Goal: Task Accomplishment & Management: Manage account settings

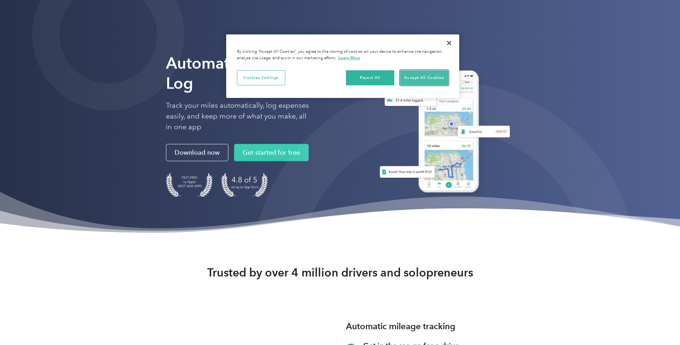
click at [411, 75] on button "Accept All Cookies" at bounding box center [424, 77] width 48 height 15
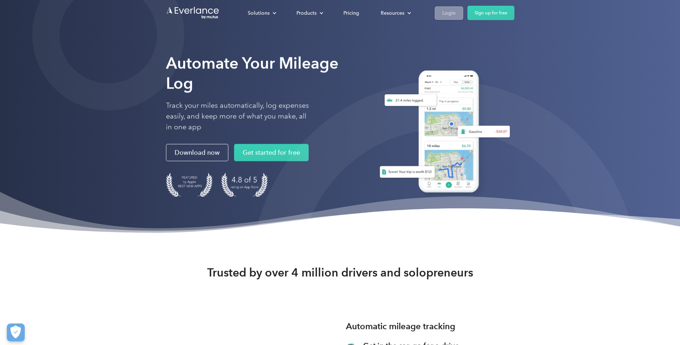
click at [451, 12] on div "Login" at bounding box center [448, 13] width 13 height 9
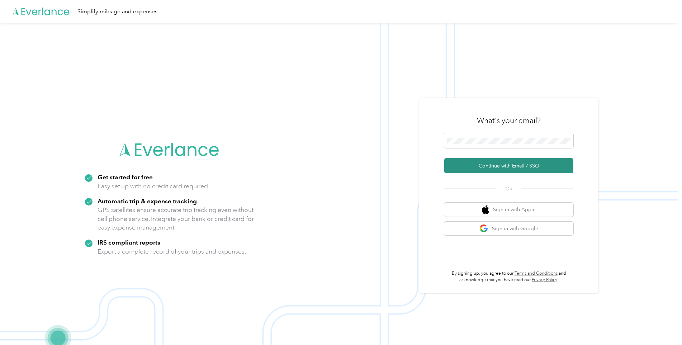
click at [486, 166] on button "Continue with Email / SSO" at bounding box center [508, 165] width 129 height 15
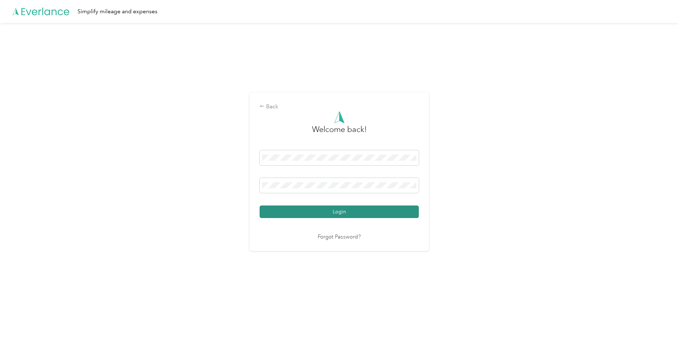
click at [347, 209] on button "Login" at bounding box center [338, 211] width 159 height 13
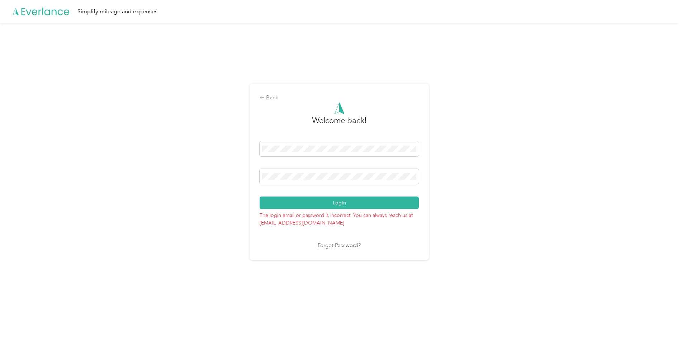
click at [336, 246] on link "Forgot Password?" at bounding box center [339, 246] width 43 height 8
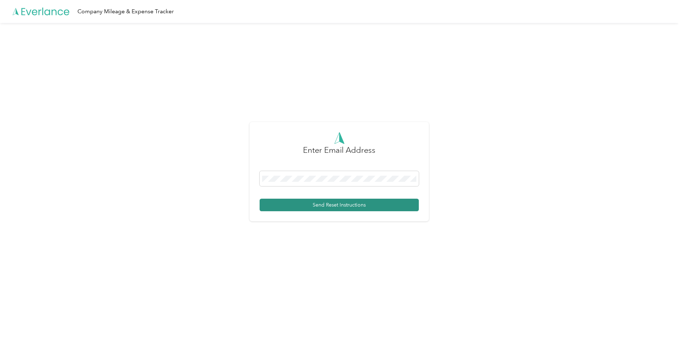
click at [313, 201] on button "Send Reset Instructions" at bounding box center [338, 205] width 159 height 13
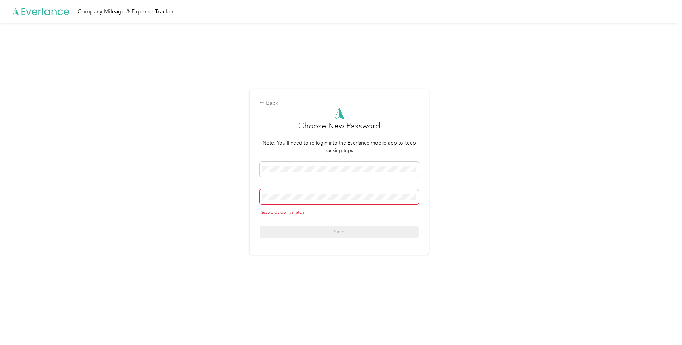
click at [346, 220] on div "Passwords don't match Save" at bounding box center [338, 200] width 159 height 77
click at [388, 177] on div at bounding box center [338, 171] width 159 height 18
click at [187, 196] on div "Back Choose New Password Note: You'll need to re-login into the Everlance mobil…" at bounding box center [339, 175] width 678 height 304
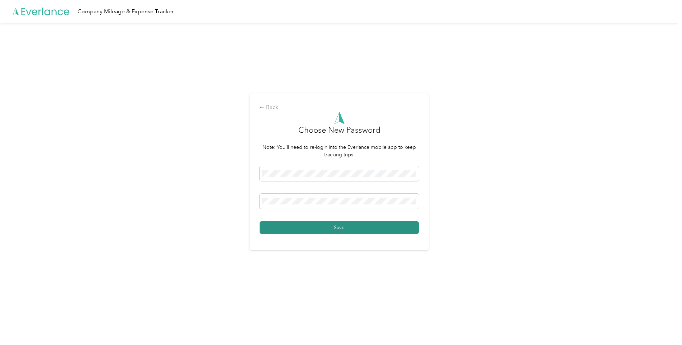
click at [327, 224] on button "Save" at bounding box center [338, 227] width 159 height 13
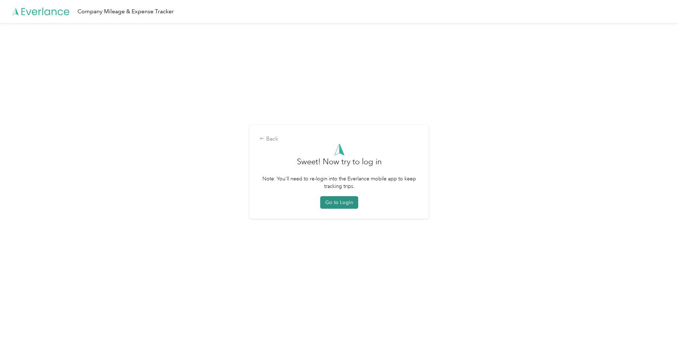
click at [346, 200] on button "Go to Login" at bounding box center [339, 202] width 38 height 13
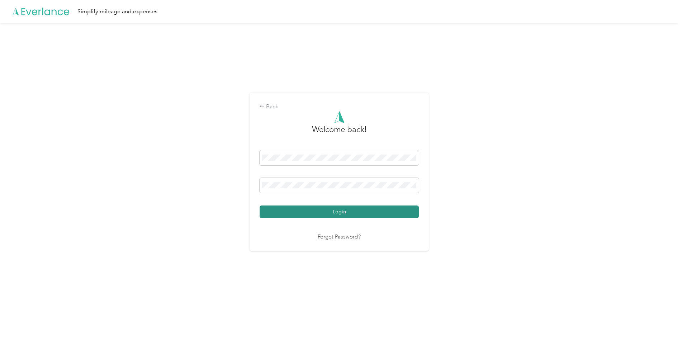
click at [349, 214] on button "Login" at bounding box center [338, 211] width 159 height 13
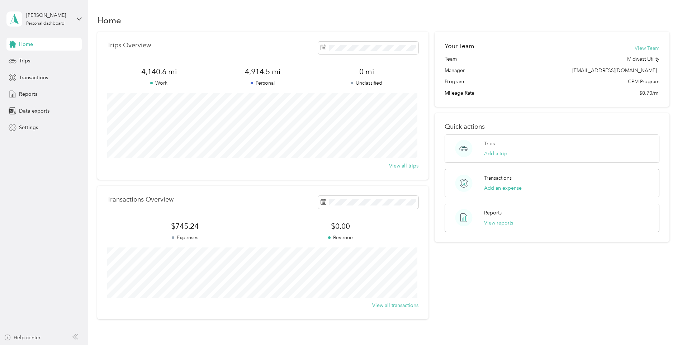
click at [637, 46] on button "View Team" at bounding box center [646, 48] width 25 height 8
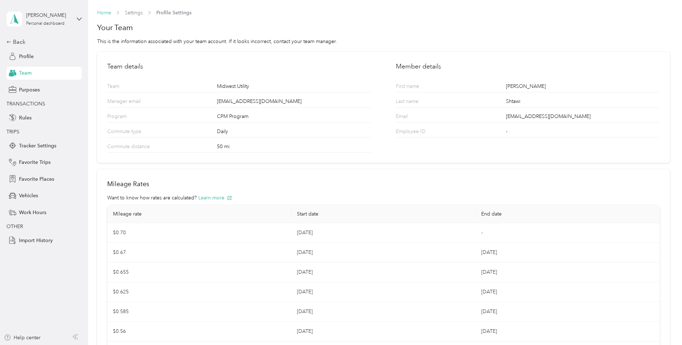
click at [103, 13] on link "Home" at bounding box center [104, 13] width 14 height 6
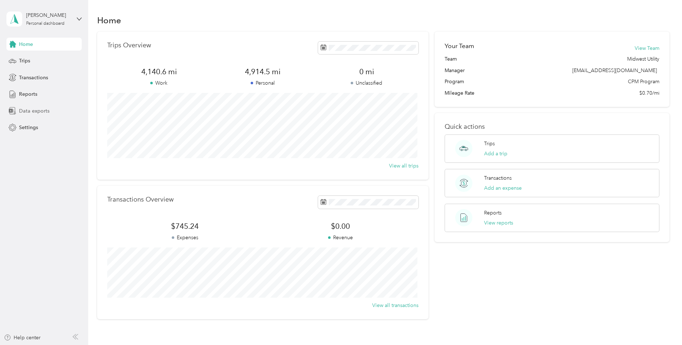
click at [23, 107] on span "Data exports" at bounding box center [34, 111] width 30 height 8
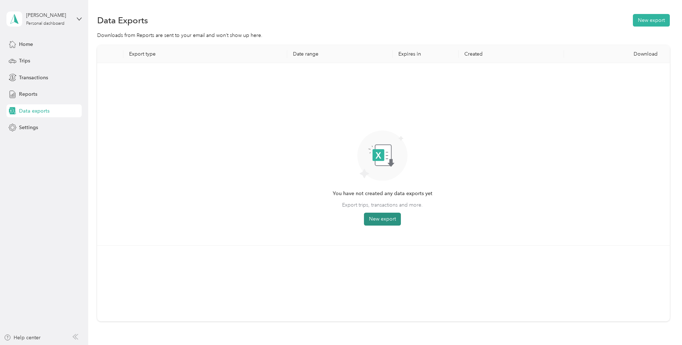
click at [378, 216] on button "New export" at bounding box center [382, 219] width 37 height 13
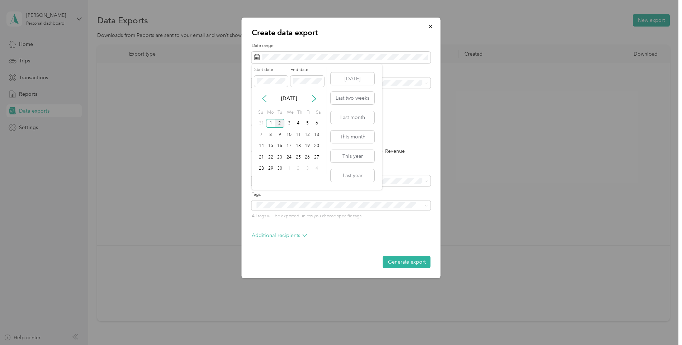
click at [264, 97] on icon at bounding box center [264, 98] width 4 height 6
click at [260, 119] on div "1" at bounding box center [261, 123] width 9 height 9
click at [270, 96] on div "Jun 2025" at bounding box center [289, 99] width 75 height 8
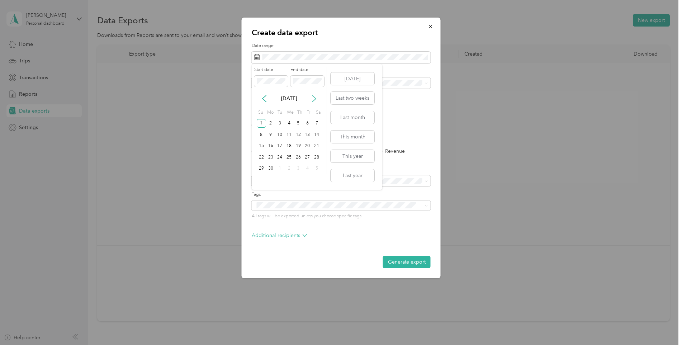
click at [311, 97] on icon at bounding box center [313, 98] width 7 height 7
click at [260, 179] on div "31" at bounding box center [261, 179] width 9 height 9
click at [330, 78] on span at bounding box center [341, 82] width 179 height 11
click at [293, 107] on div "Midwest Utility" at bounding box center [341, 108] width 169 height 8
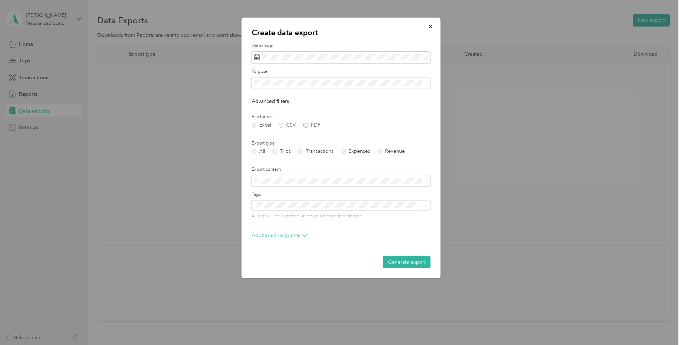
click at [306, 125] on label "PDF" at bounding box center [311, 125] width 17 height 5
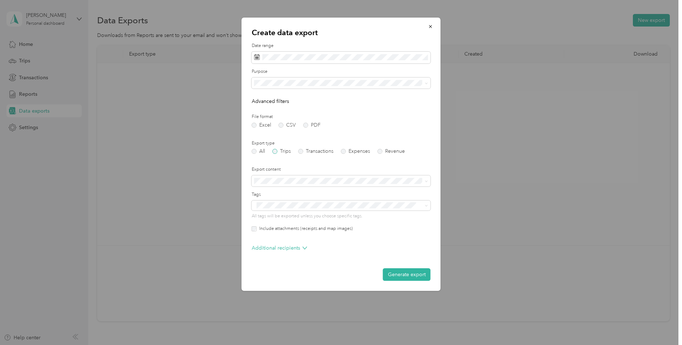
click at [275, 149] on label "Trips" at bounding box center [281, 151] width 18 height 5
click at [398, 271] on button "Generate export" at bounding box center [407, 274] width 48 height 13
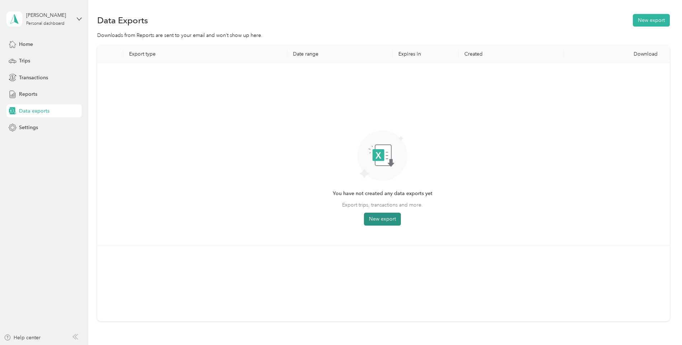
click at [383, 220] on button "New export" at bounding box center [382, 219] width 37 height 13
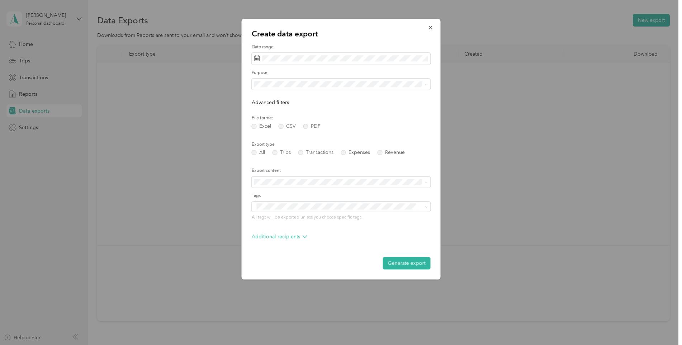
click at [383, 220] on form "Date range Purpose Advanced filters File format Excel CSV PDF Export type All T…" at bounding box center [341, 156] width 179 height 225
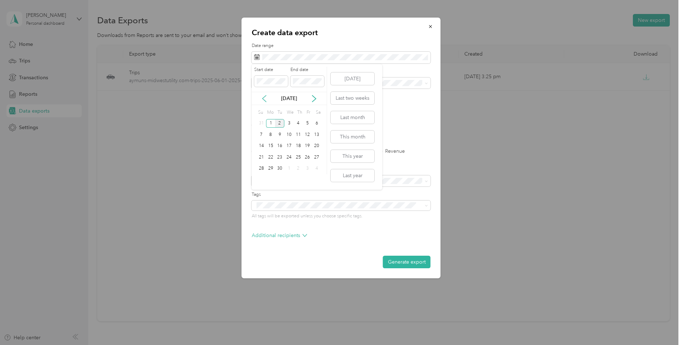
click at [263, 95] on icon at bounding box center [264, 98] width 7 height 7
click at [263, 97] on icon at bounding box center [264, 98] width 4 height 6
click at [264, 97] on icon at bounding box center [264, 98] width 7 height 7
click at [260, 122] on div "1" at bounding box center [261, 123] width 9 height 9
click at [273, 101] on div "Jun 2025" at bounding box center [289, 99] width 75 height 8
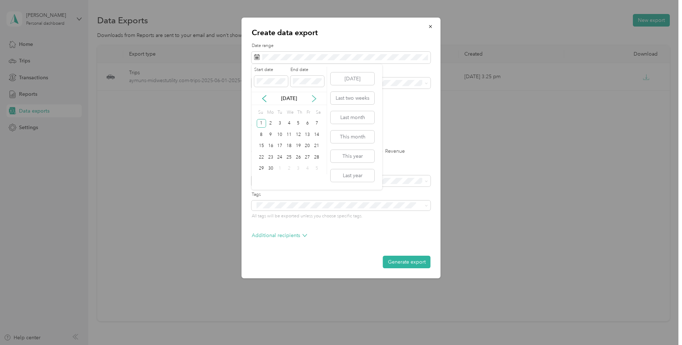
click at [317, 98] on icon at bounding box center [313, 98] width 7 height 7
click at [264, 98] on icon at bounding box center [264, 98] width 7 height 7
click at [264, 180] on div "31" at bounding box center [261, 179] width 9 height 9
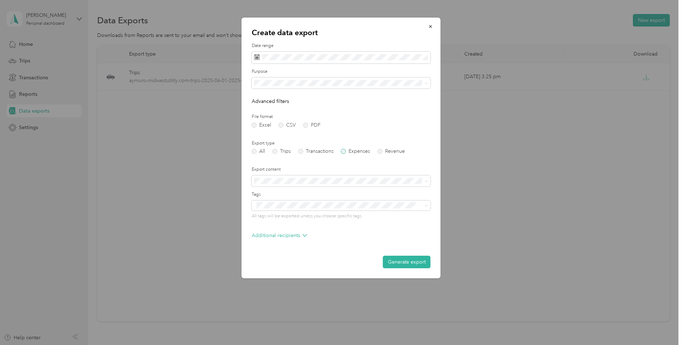
click at [343, 151] on label "Expenses" at bounding box center [355, 151] width 29 height 5
click at [403, 259] on button "Generate export" at bounding box center [407, 262] width 48 height 13
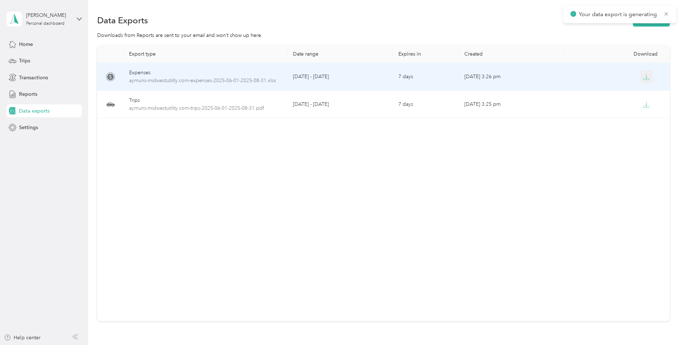
click at [645, 75] on icon "button" at bounding box center [646, 77] width 6 height 6
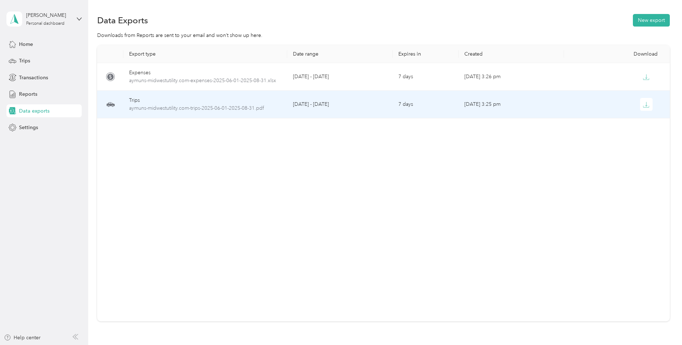
click at [158, 103] on div "Trips" at bounding box center [205, 100] width 152 height 8
click at [643, 106] on icon "button" at bounding box center [646, 106] width 6 height 1
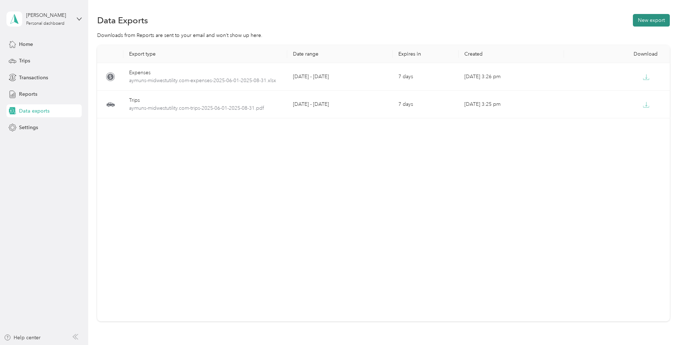
click at [653, 19] on button "New export" at bounding box center [651, 20] width 37 height 13
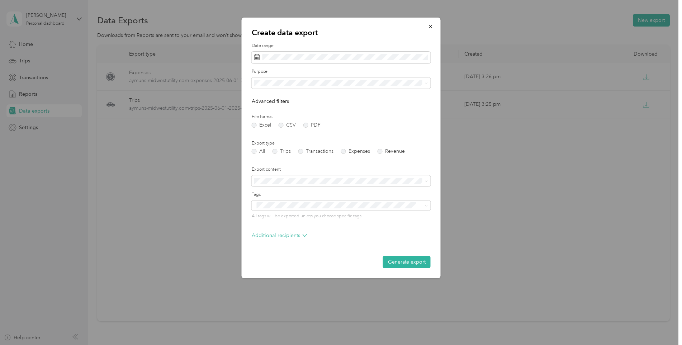
click at [515, 156] on div "Create data export Date range Purpose Advanced filters File format Excel CSV PD…" at bounding box center [440, 149] width 199 height 263
click at [432, 25] on icon "button" at bounding box center [430, 26] width 5 height 5
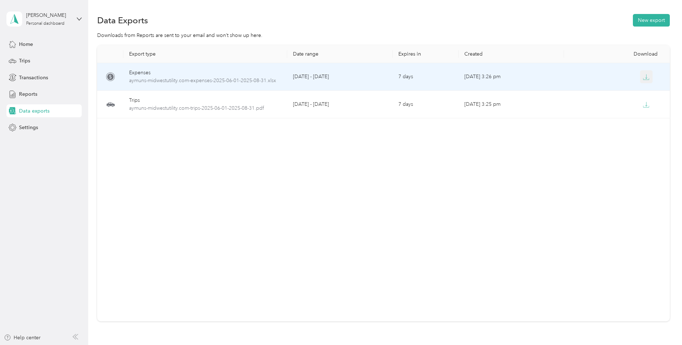
click at [645, 78] on icon "button" at bounding box center [646, 77] width 6 height 6
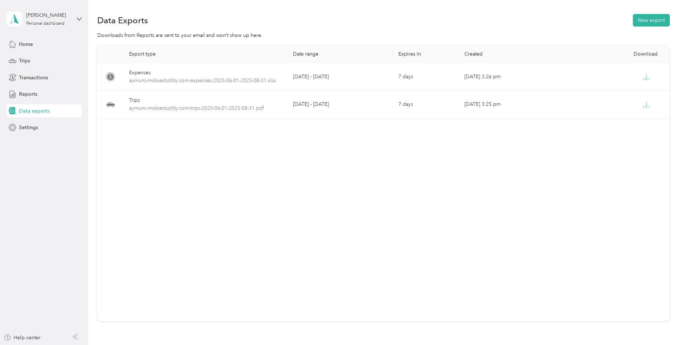
click at [413, 177] on div "Export type Date range Expires in Created Download Expenses aymuns-midwestutili…" at bounding box center [383, 183] width 572 height 276
click at [650, 21] on button "New export" at bounding box center [651, 20] width 37 height 13
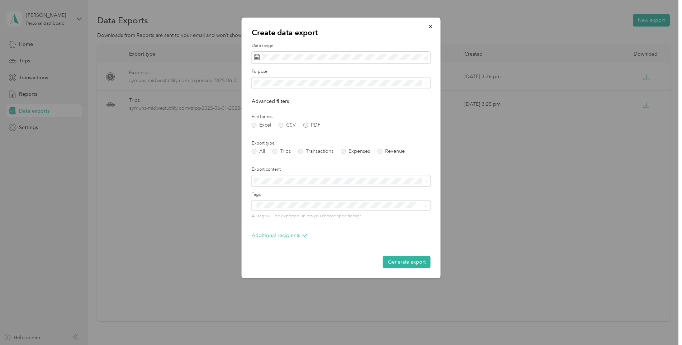
click at [304, 125] on label "PDF" at bounding box center [311, 125] width 17 height 5
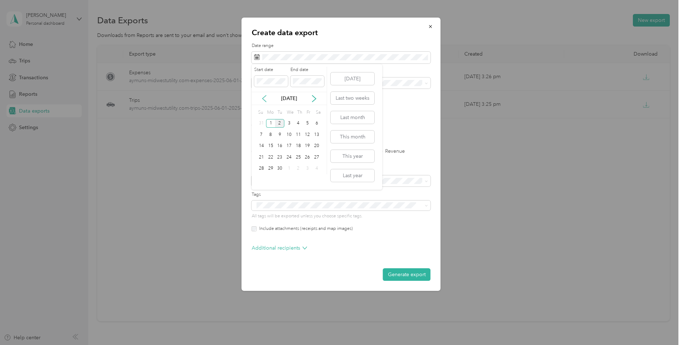
click at [261, 95] on icon at bounding box center [264, 98] width 7 height 7
click at [266, 98] on icon at bounding box center [264, 98] width 7 height 7
click at [262, 122] on div "1" at bounding box center [261, 123] width 9 height 9
click at [276, 95] on p "Jun 2025" at bounding box center [289, 99] width 30 height 8
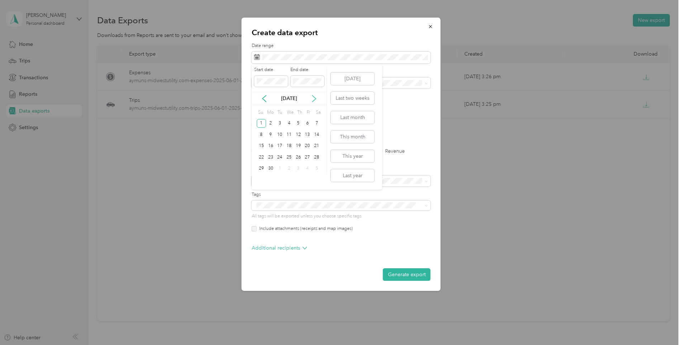
click at [314, 95] on icon at bounding box center [313, 98] width 7 height 7
click at [264, 177] on div "31" at bounding box center [261, 179] width 9 height 9
click at [293, 106] on div "Midwest Utility" at bounding box center [341, 108] width 169 height 8
click at [300, 152] on label "Transactions" at bounding box center [315, 151] width 35 height 5
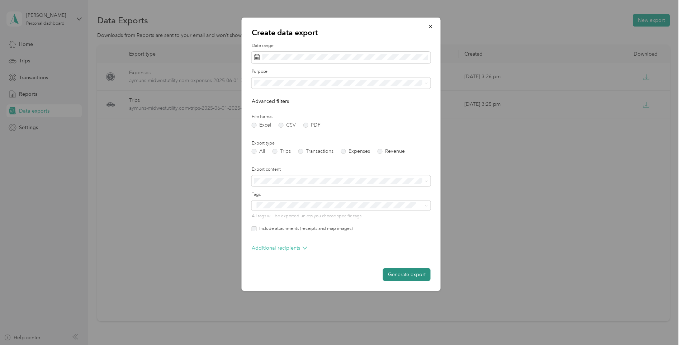
click at [399, 273] on button "Generate export" at bounding box center [407, 274] width 48 height 13
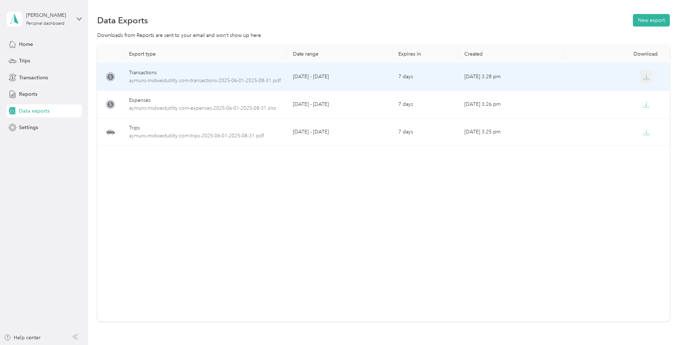
click at [646, 77] on icon "button" at bounding box center [646, 77] width 6 height 6
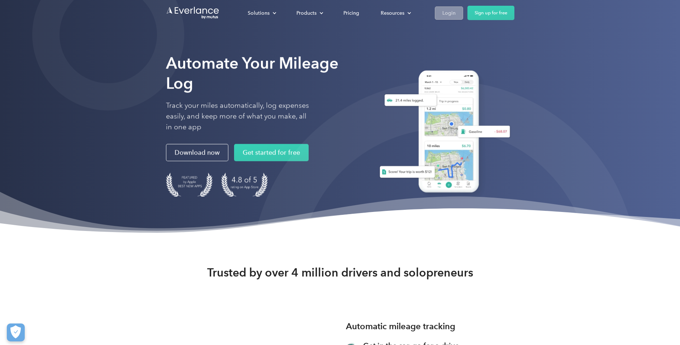
click at [453, 9] on div "Login" at bounding box center [448, 13] width 13 height 9
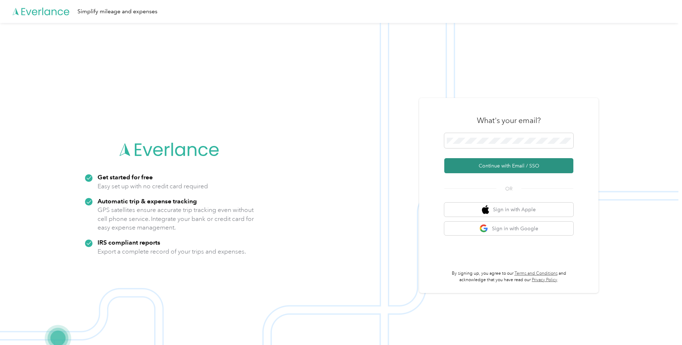
click at [487, 167] on button "Continue with Email / SSO" at bounding box center [508, 165] width 129 height 15
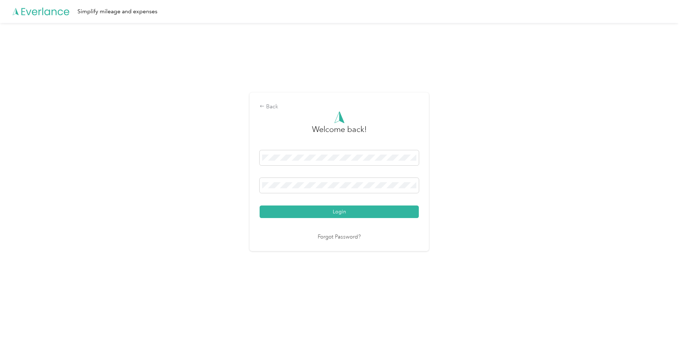
click at [334, 215] on button "Login" at bounding box center [338, 211] width 159 height 13
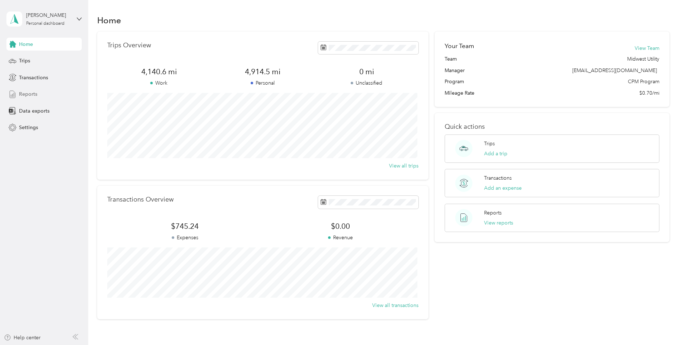
click at [29, 92] on span "Reports" at bounding box center [28, 94] width 18 height 8
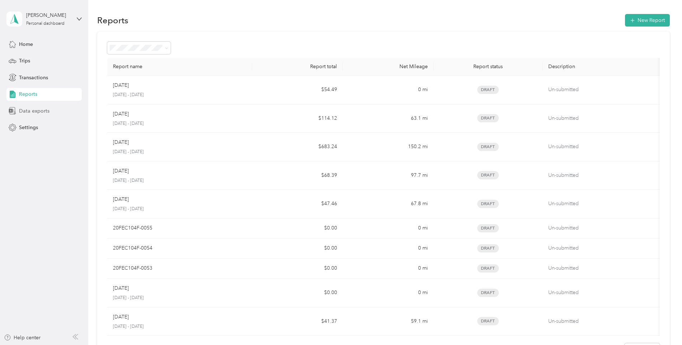
click at [32, 113] on span "Data exports" at bounding box center [34, 111] width 30 height 8
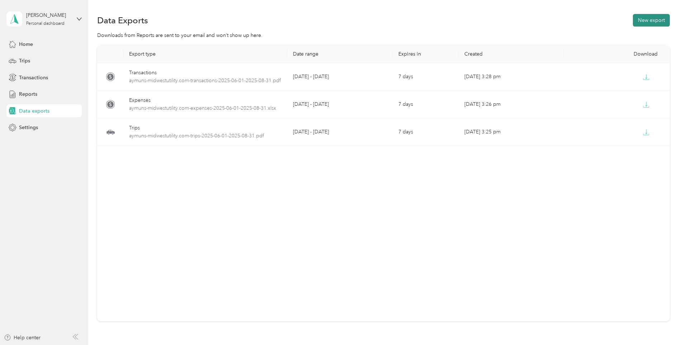
click at [647, 20] on button "New export" at bounding box center [651, 20] width 37 height 13
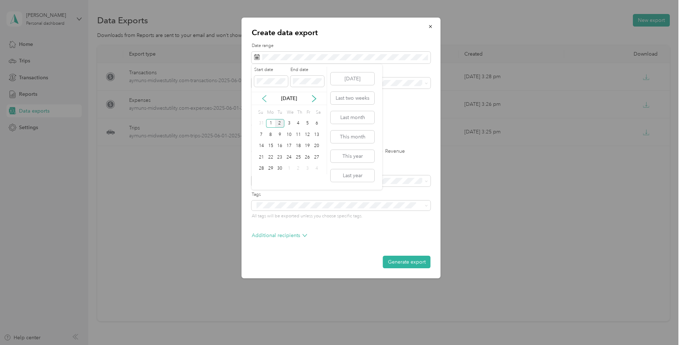
click at [261, 97] on icon at bounding box center [264, 98] width 7 height 7
click at [263, 97] on icon at bounding box center [264, 98] width 4 height 6
click at [263, 119] on div "1" at bounding box center [261, 123] width 9 height 9
click at [271, 94] on div "Jun 2025" at bounding box center [289, 98] width 75 height 13
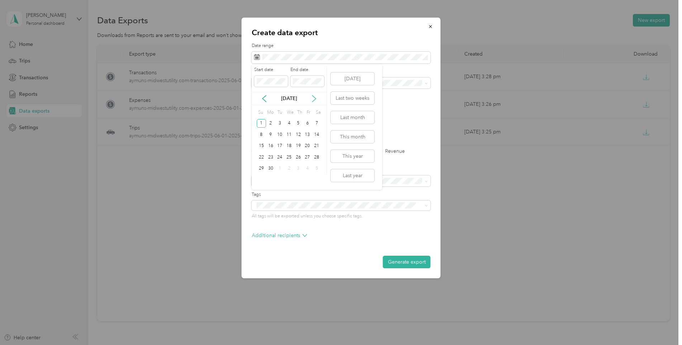
click at [314, 97] on icon at bounding box center [314, 98] width 4 height 6
click at [257, 180] on div "31" at bounding box center [261, 179] width 9 height 9
click at [305, 123] on label "PDF" at bounding box center [311, 125] width 17 height 5
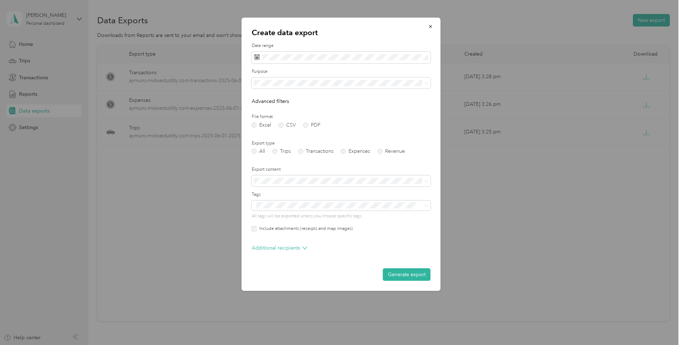
click at [298, 106] on div "Midwest Utility" at bounding box center [341, 108] width 169 height 8
click at [300, 151] on label "Transactions" at bounding box center [315, 151] width 35 height 5
click at [345, 152] on label "Expenses" at bounding box center [355, 151] width 29 height 5
click at [300, 149] on label "Transactions" at bounding box center [315, 151] width 35 height 5
click at [343, 150] on label "Expenses" at bounding box center [355, 151] width 29 height 5
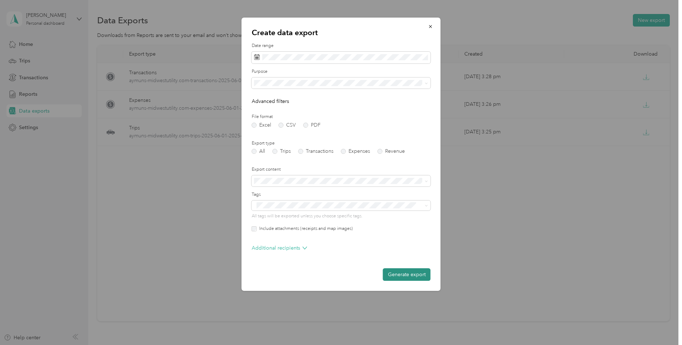
click at [407, 273] on button "Generate export" at bounding box center [407, 274] width 48 height 13
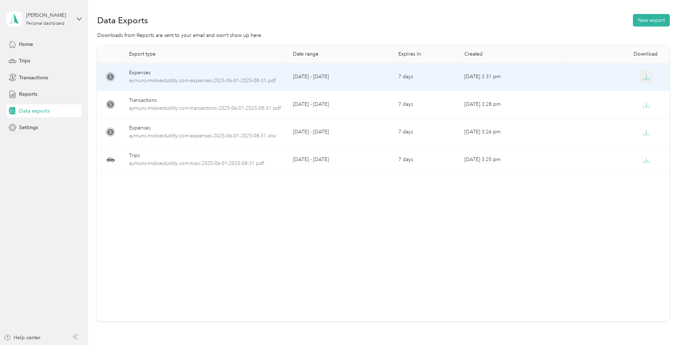
click at [647, 72] on button "button" at bounding box center [646, 76] width 13 height 13
